Goal: Navigation & Orientation: Find specific page/section

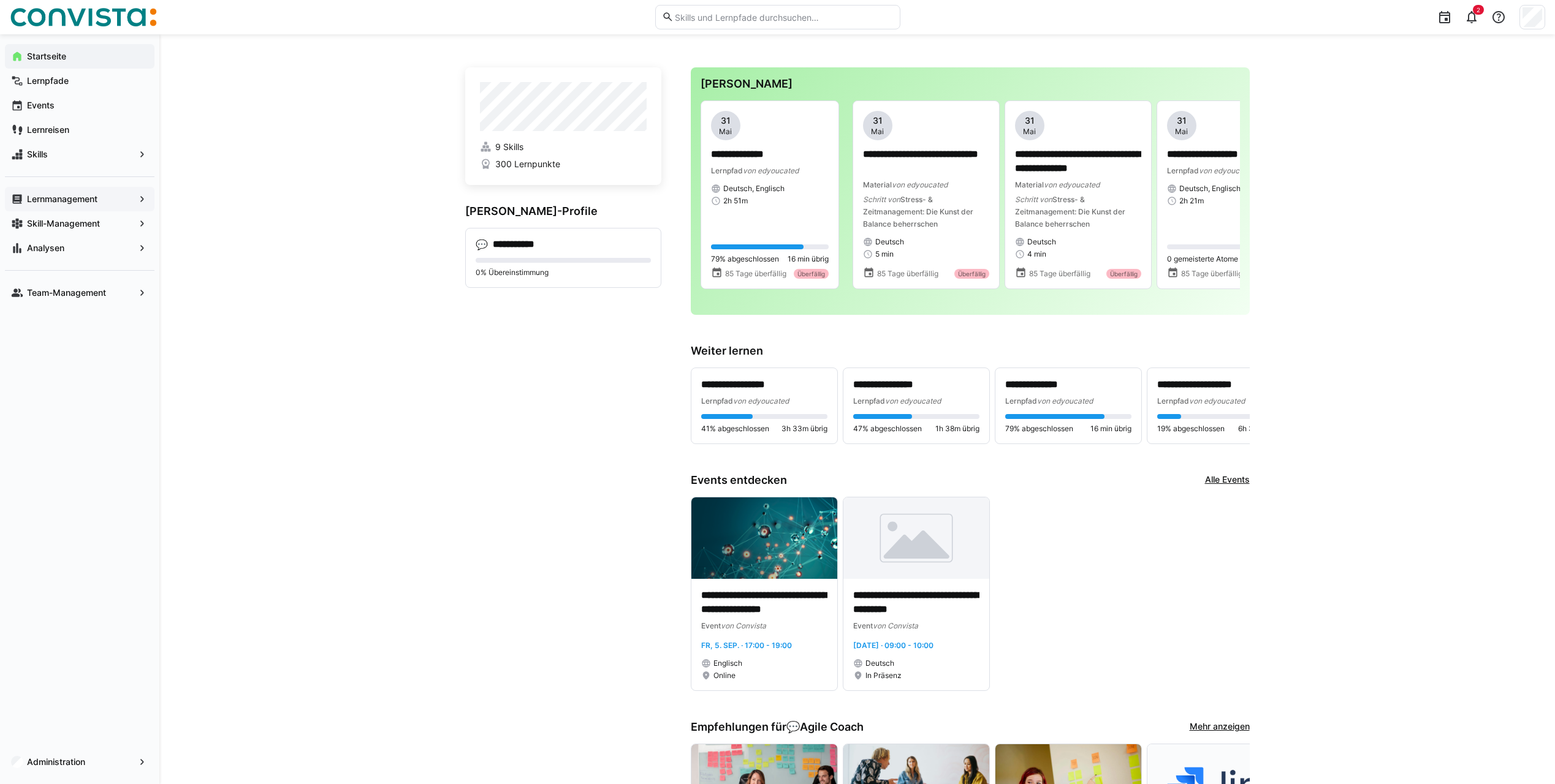
click at [0, 0] on app-navigation-label "Lernmanagement" at bounding box center [0, 0] width 0 height 0
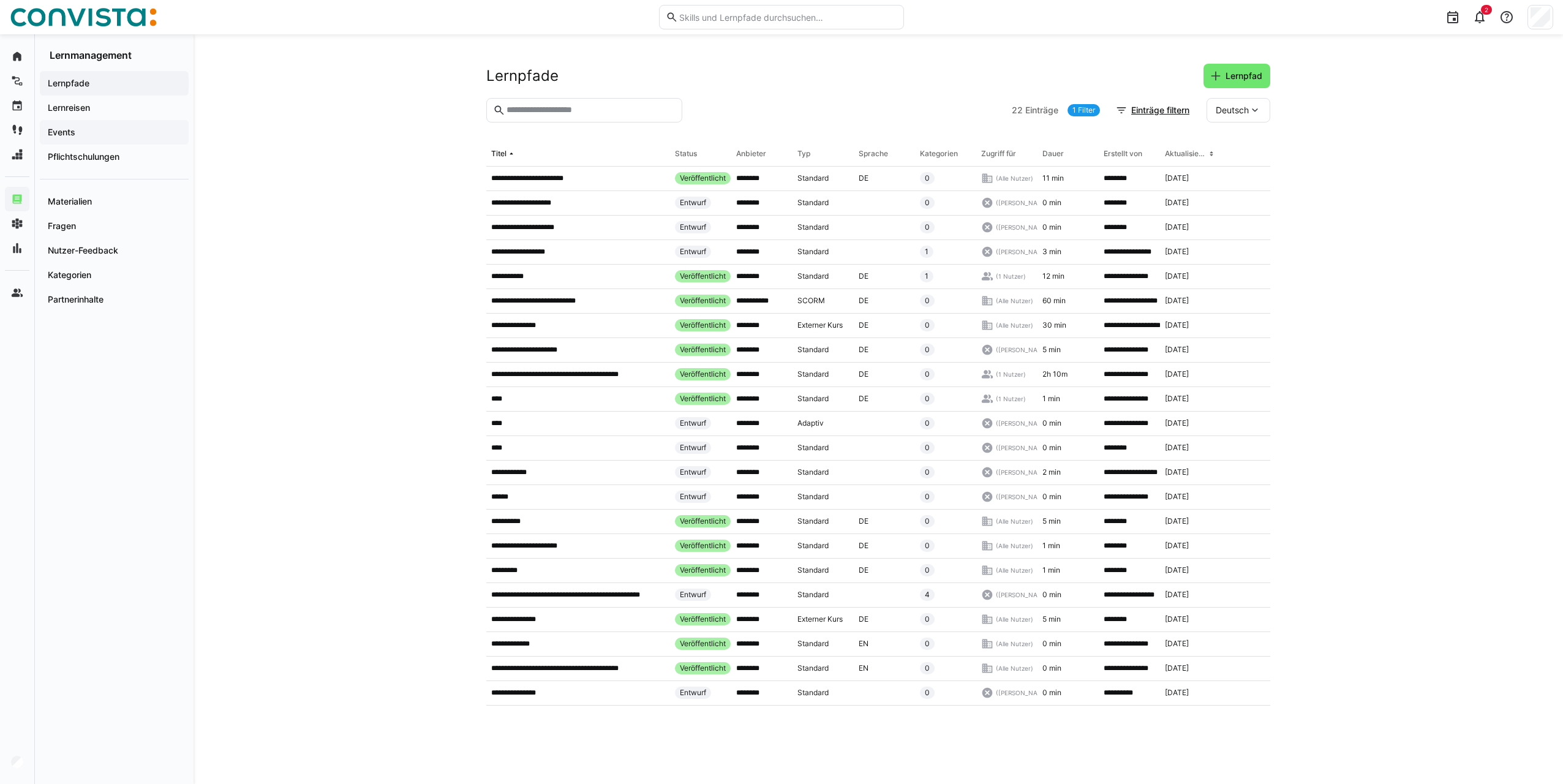
click at [91, 129] on span "Events" at bounding box center [114, 132] width 137 height 12
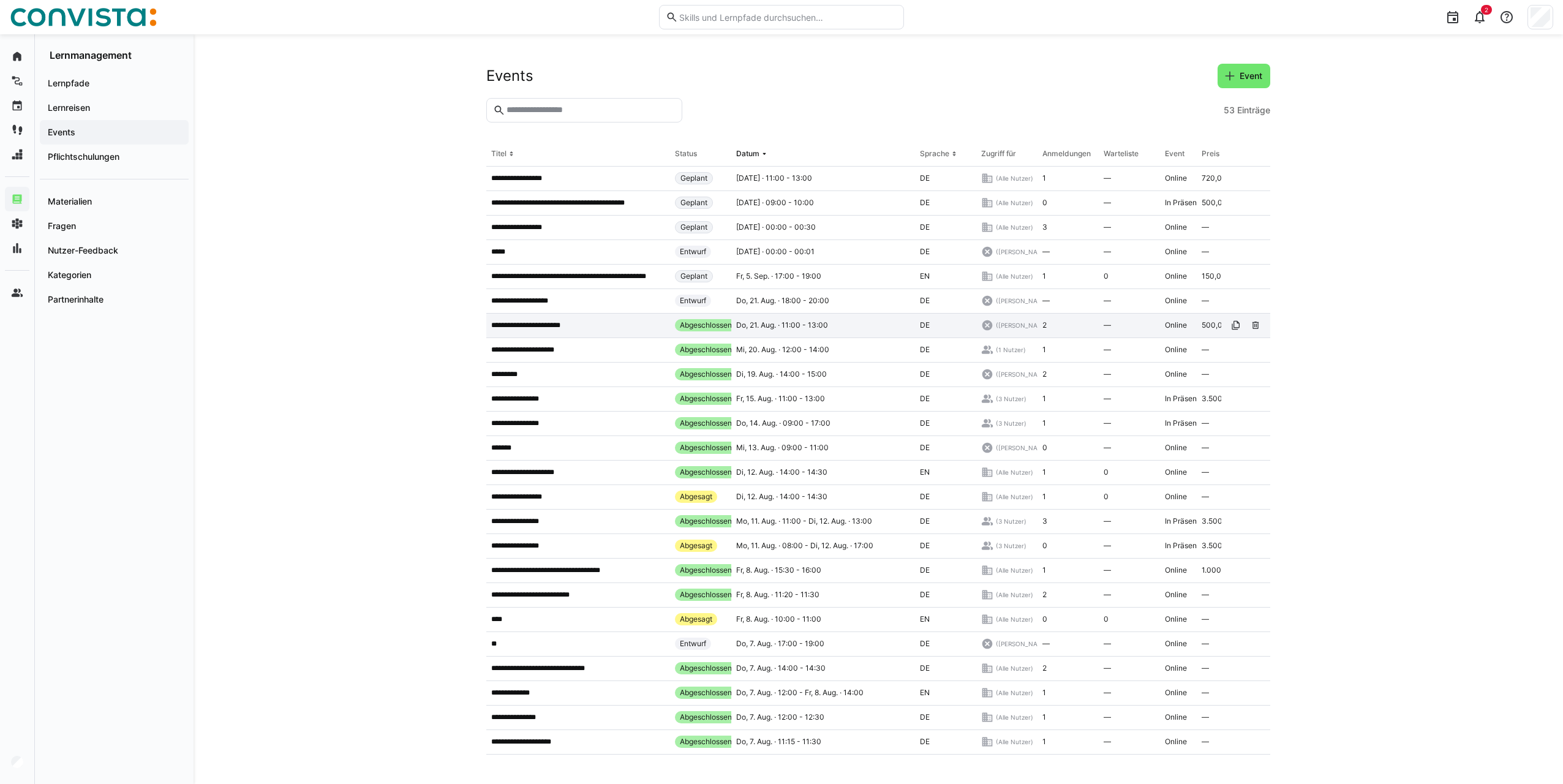
click at [571, 329] on p "**********" at bounding box center [537, 326] width 91 height 10
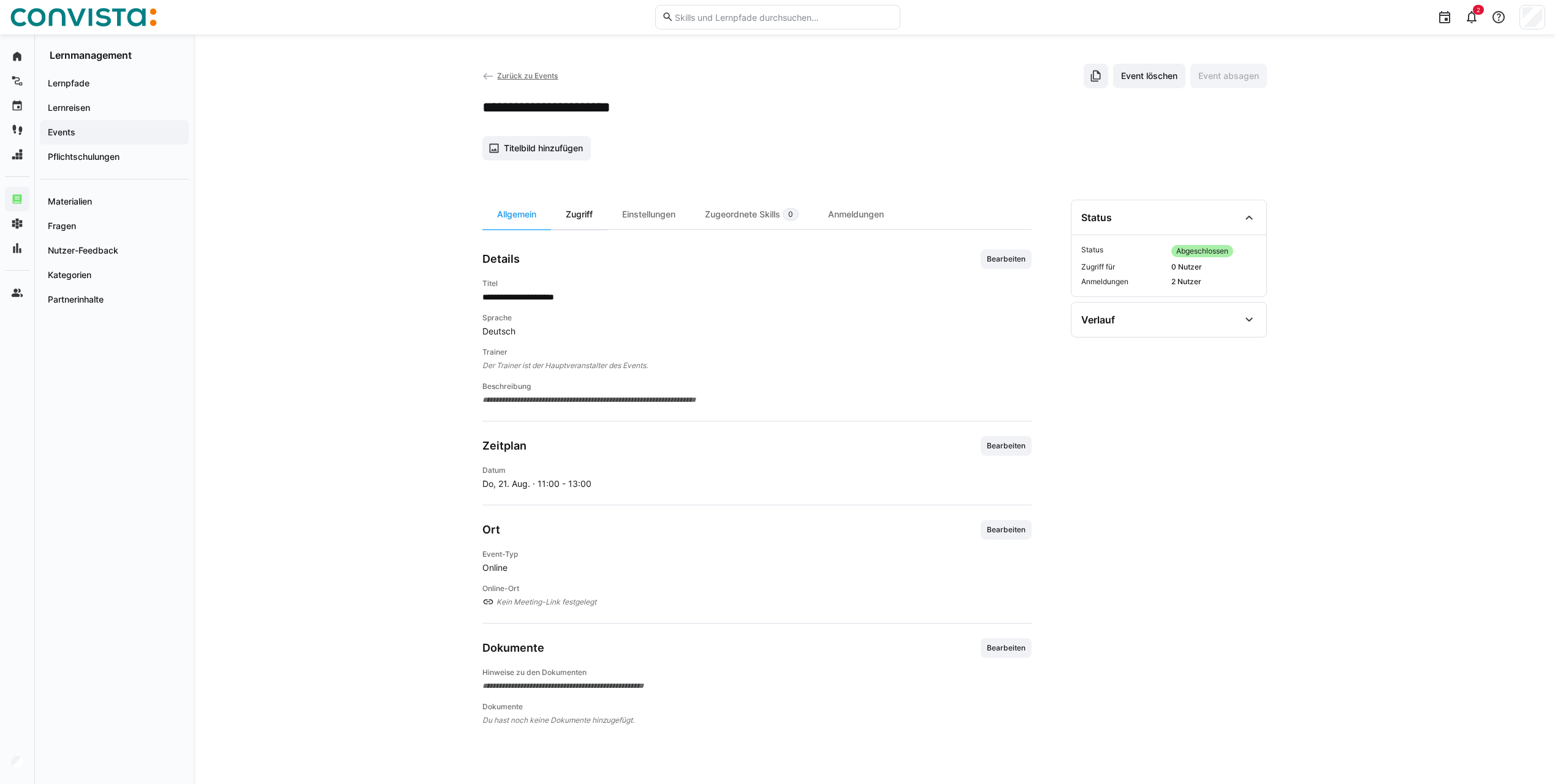
click at [592, 220] on div "Zugriff" at bounding box center [579, 214] width 56 height 29
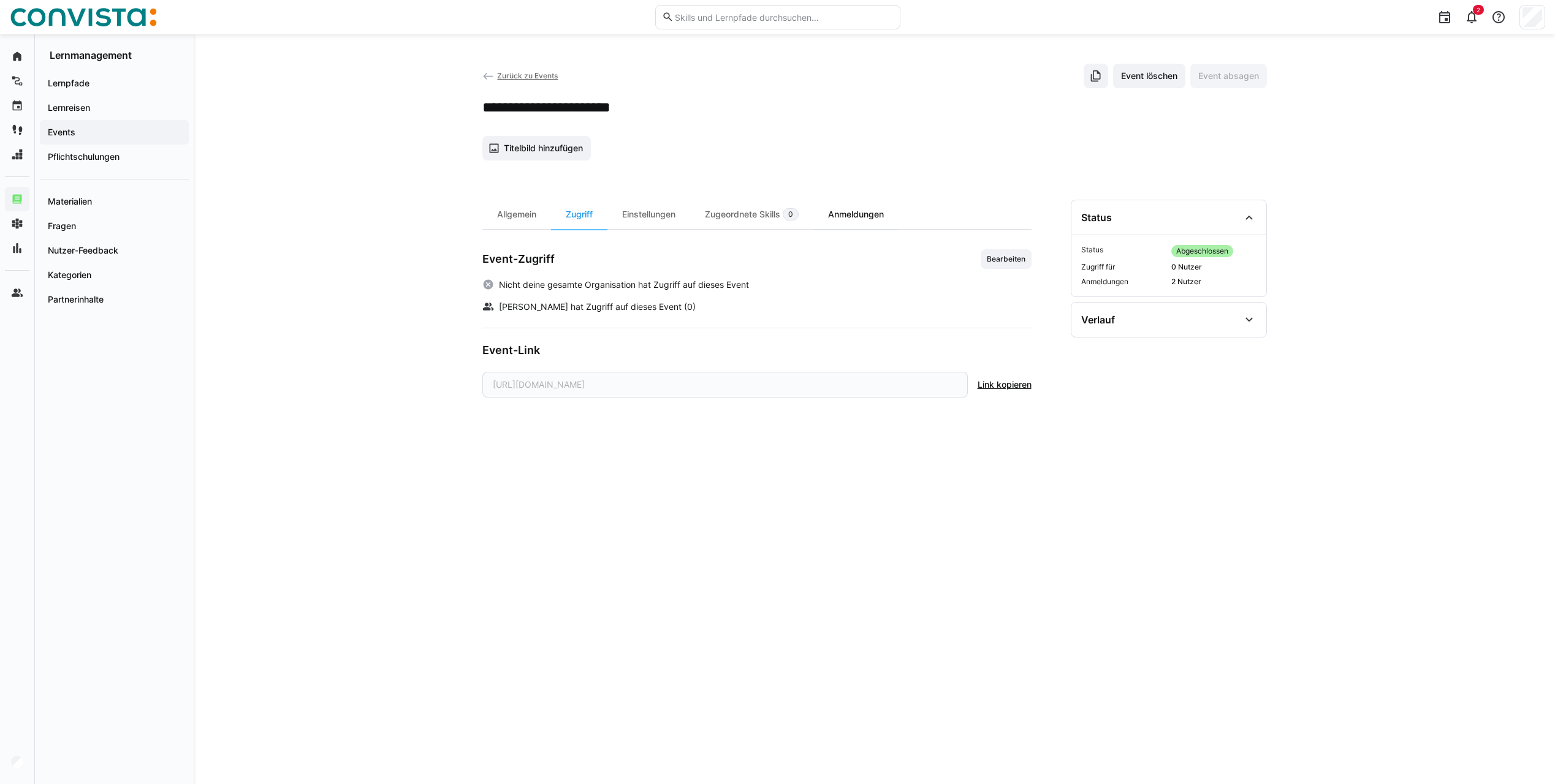
click at [866, 218] on div "Anmeldungen" at bounding box center [856, 214] width 85 height 29
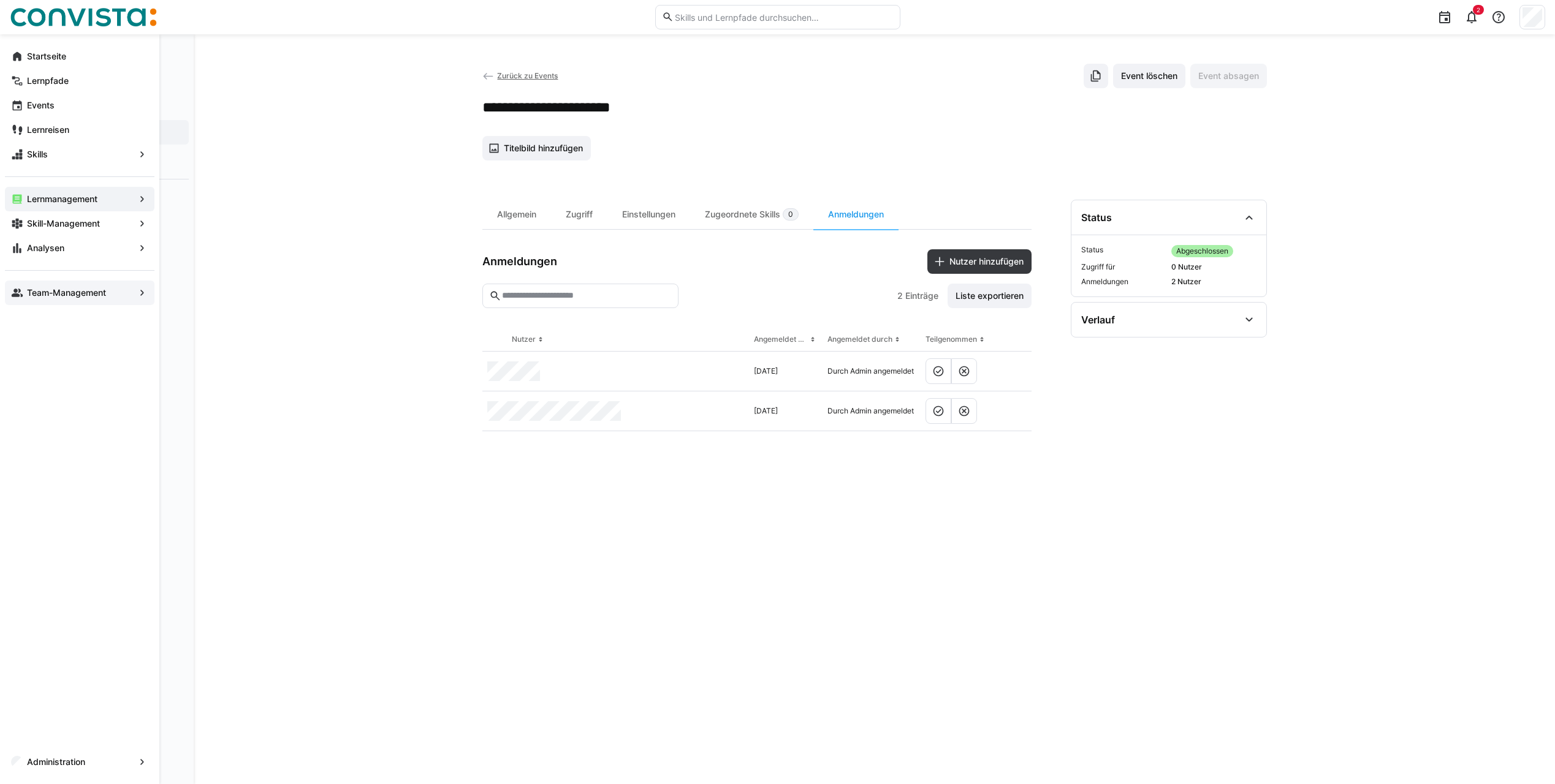
click at [114, 289] on span "Team-Management" at bounding box center [80, 292] width 109 height 12
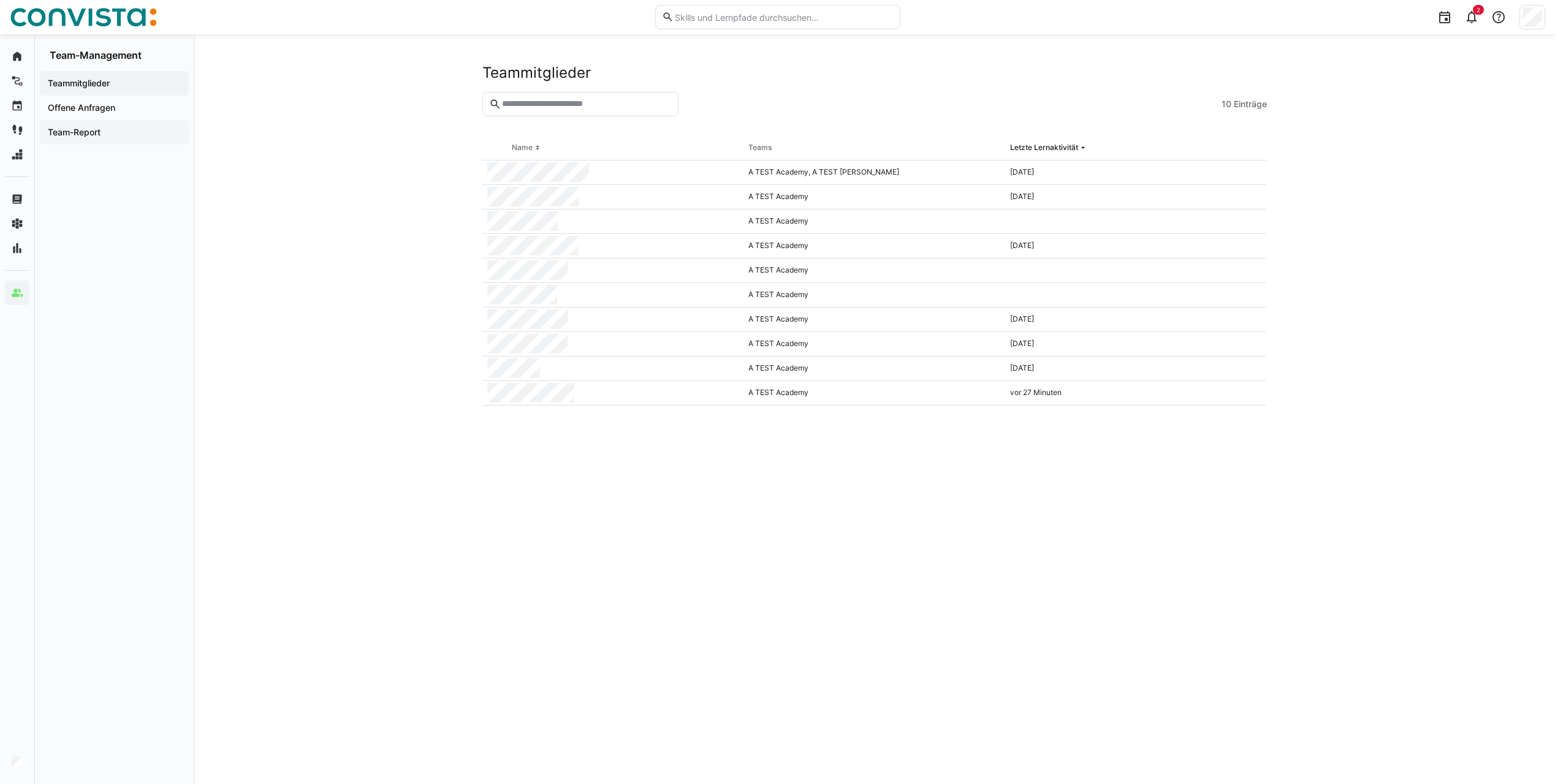
click at [0, 0] on app-navigation-label "Team-Report" at bounding box center [0, 0] width 0 height 0
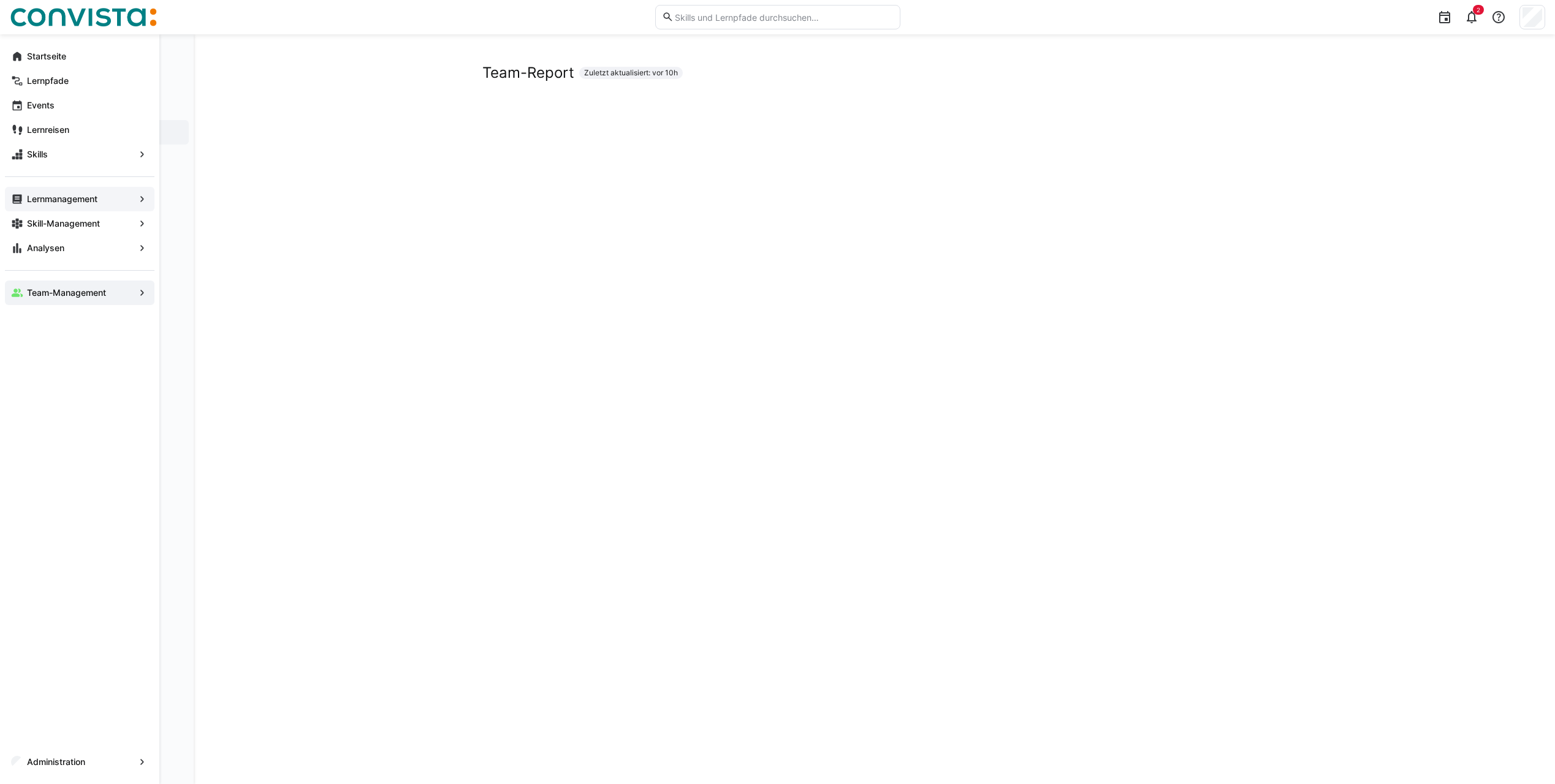
click at [0, 0] on app-navigation-label "Lernmanagement" at bounding box center [0, 0] width 0 height 0
